Goal: Check status

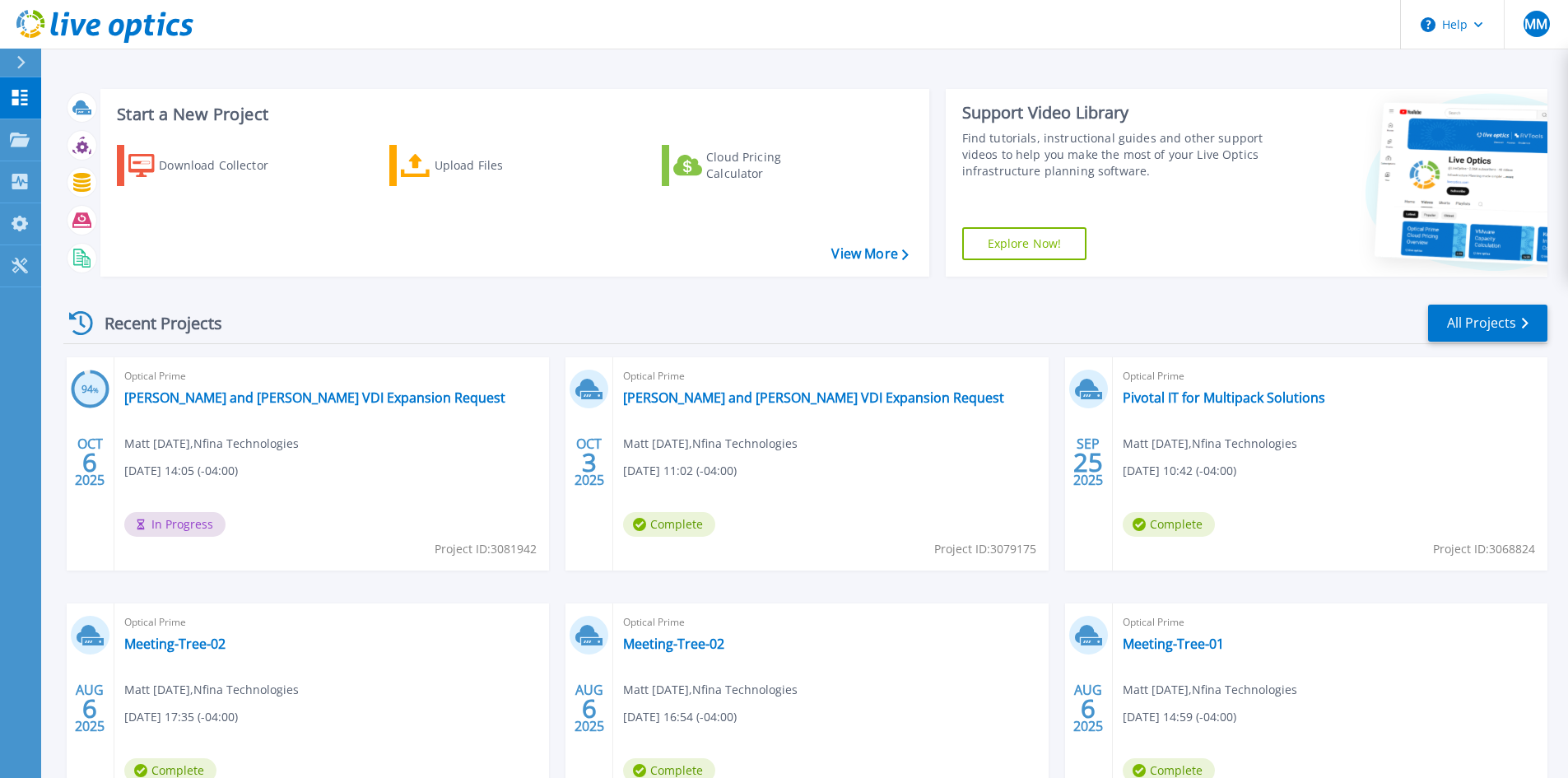
click at [163, 528] on span "In Progress" at bounding box center [175, 524] width 102 height 25
click at [202, 392] on link "[PERSON_NAME] and [PERSON_NAME] VDI Expansion Request" at bounding box center [315, 398] width 381 height 16
